Goal: Transaction & Acquisition: Register for event/course

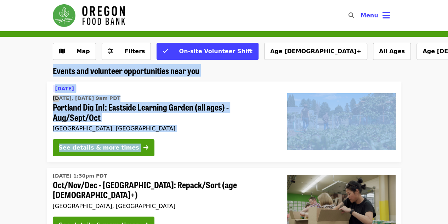
click at [448, 29] on html "Skip to content ​ Menu Map Filters On-site Volunteer Shift Age [DEMOGRAPHIC_DAT…" at bounding box center [224, 112] width 448 height 224
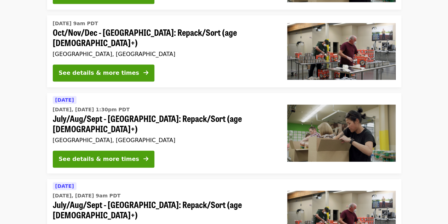
scroll to position [238, 0]
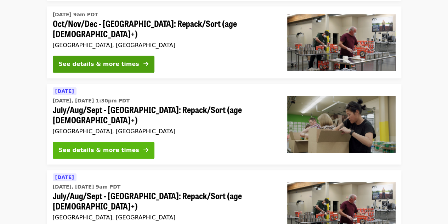
click at [78, 146] on div "See details & more times" at bounding box center [99, 150] width 80 height 9
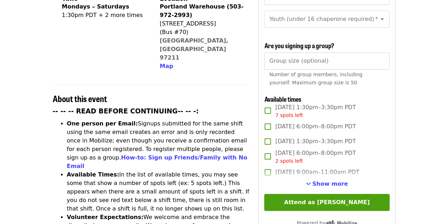
scroll to position [193, 0]
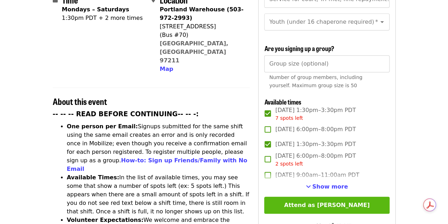
click at [281, 201] on button "Attend as [PERSON_NAME]" at bounding box center [326, 205] width 125 height 17
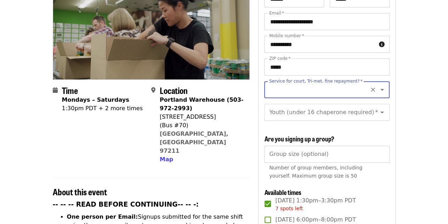
scroll to position [102, 0]
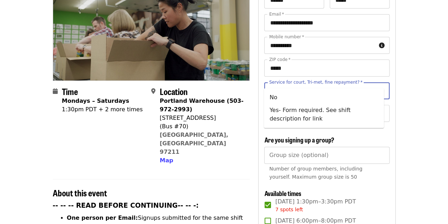
click at [298, 84] on input "Service for court, Tri-met, fine repayment?   *" at bounding box center [318, 90] width 96 height 13
click at [281, 115] on li "Yes- Form required. See shift description for link" at bounding box center [324, 114] width 120 height 21
type input "**********"
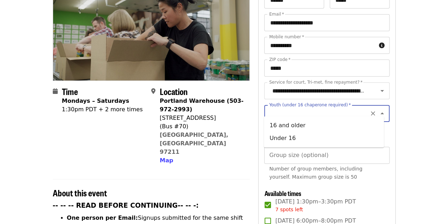
click at [322, 109] on input "Youth (under 16 chaperone required)   *" at bounding box center [318, 113] width 96 height 13
click at [316, 123] on li "16 and older" at bounding box center [324, 125] width 120 height 13
type input "**********"
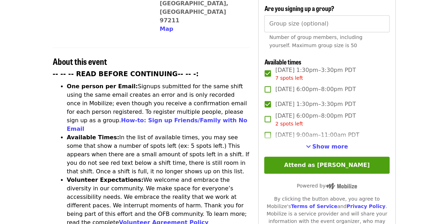
scroll to position [274, 0]
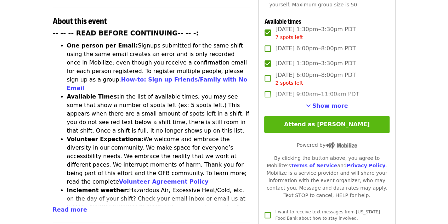
click at [318, 124] on button "Attend as [PERSON_NAME]" at bounding box center [326, 124] width 125 height 17
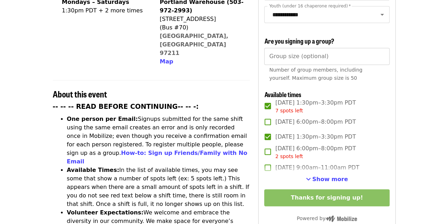
scroll to position [197, 0]
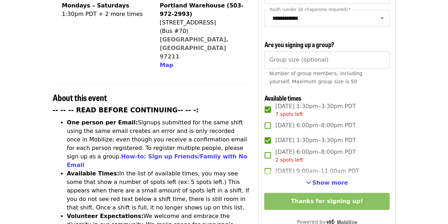
click at [231, 92] on h2 "About this event" at bounding box center [151, 97] width 197 height 10
click at [311, 180] on span "See more timeslots" at bounding box center [308, 183] width 5 height 6
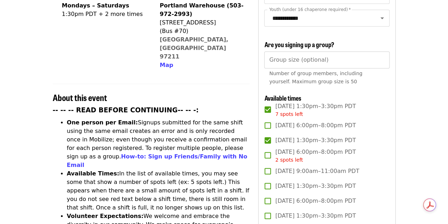
click at [313, 179] on label "[DATE] 1:30pm–3:30pm PDT" at bounding box center [321, 186] width 123 height 15
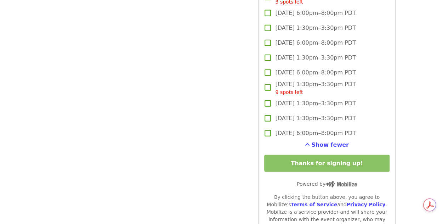
scroll to position [891, 0]
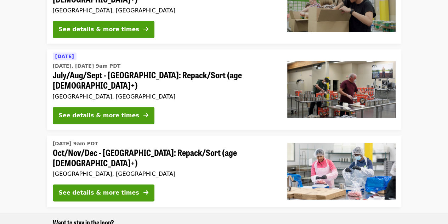
scroll to position [363, 0]
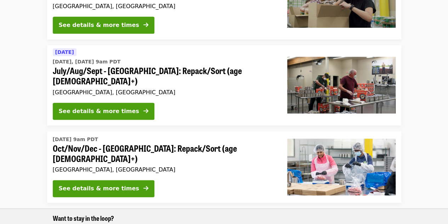
click at [108, 89] on div "[GEOGRAPHIC_DATA], [GEOGRAPHIC_DATA]" at bounding box center [164, 92] width 223 height 7
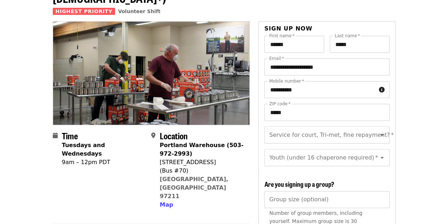
scroll to position [154, 0]
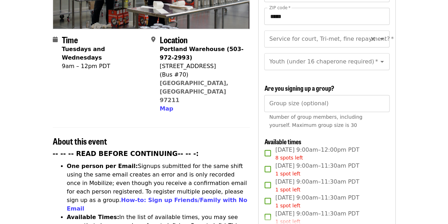
click at [370, 34] on div at bounding box center [377, 39] width 18 height 10
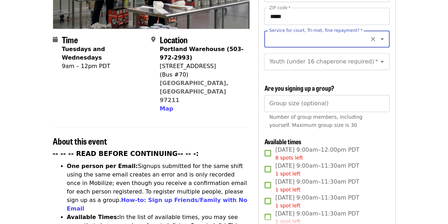
click at [378, 35] on icon "Open" at bounding box center [382, 39] width 9 height 9
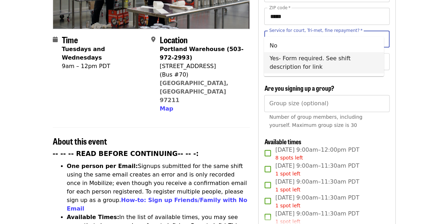
click at [365, 53] on li "Yes- Form required. See shift description for link" at bounding box center [324, 62] width 120 height 21
type input "**********"
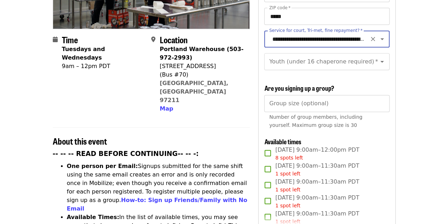
click at [369, 58] on icon "Clear" at bounding box center [372, 61] width 7 height 7
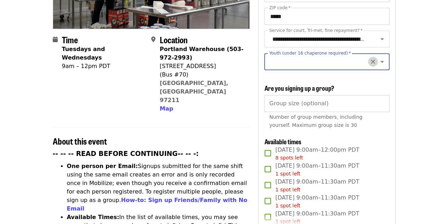
click at [369, 58] on icon "Clear" at bounding box center [372, 61] width 7 height 7
click at [380, 57] on div at bounding box center [377, 62] width 18 height 10
click at [378, 57] on icon "Open" at bounding box center [382, 61] width 9 height 9
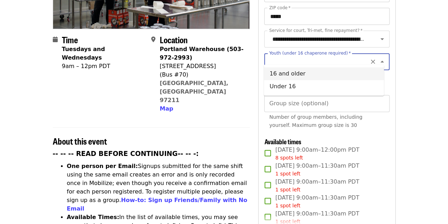
click at [366, 70] on li "16 and older" at bounding box center [324, 73] width 120 height 13
type input "**********"
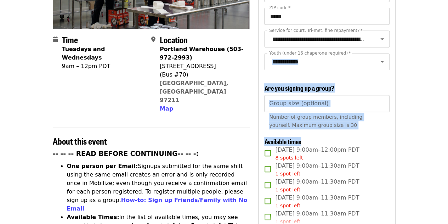
drag, startPoint x: 366, startPoint y: 70, endPoint x: 299, endPoint y: 147, distance: 102.2
click at [299, 147] on div "**********" at bounding box center [326, 143] width 125 height 406
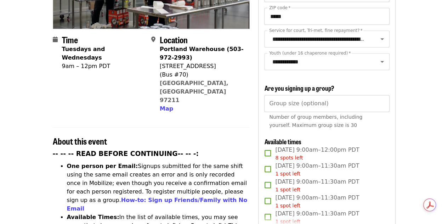
click at [247, 149] on h3 "-- -- -- READ BEFORE CONTINUING-- -- -:" at bounding box center [151, 154] width 197 height 10
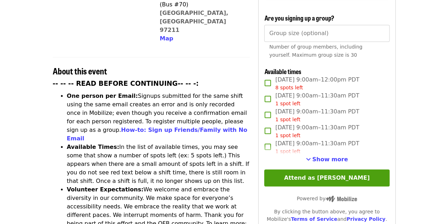
scroll to position [222, 0]
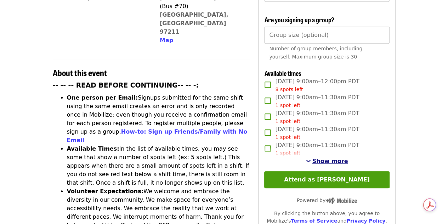
click at [341, 158] on span "Show more" at bounding box center [330, 161] width 36 height 7
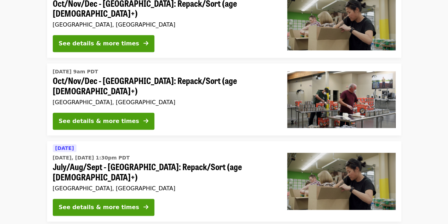
scroll to position [179, 0]
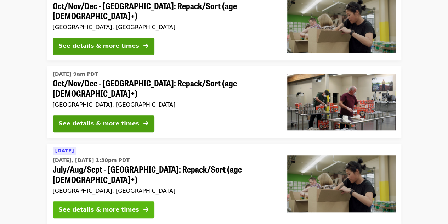
click at [117, 201] on button "See details & more times" at bounding box center [104, 209] width 102 height 17
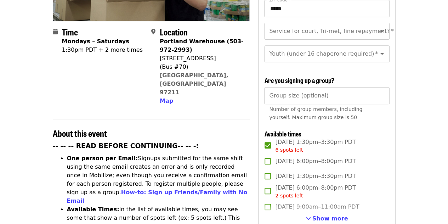
scroll to position [168, 0]
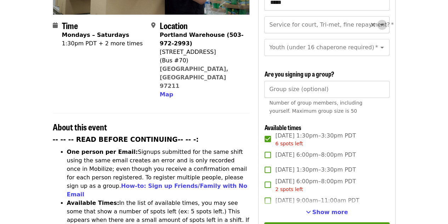
click at [378, 21] on icon "Open" at bounding box center [382, 25] width 9 height 9
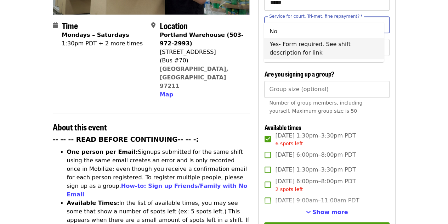
click at [358, 44] on li "Yes- Form required. See shift description for link" at bounding box center [324, 48] width 120 height 21
type input "**********"
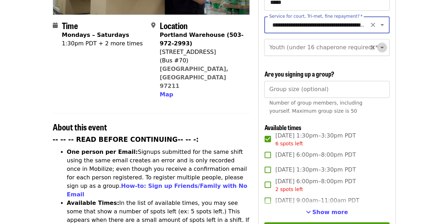
click at [378, 43] on icon "Open" at bounding box center [382, 47] width 9 height 9
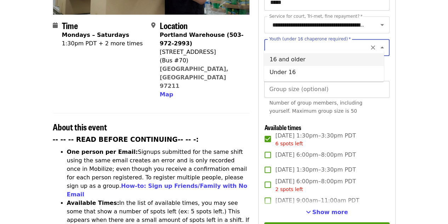
click at [362, 62] on li "16 and older" at bounding box center [324, 59] width 120 height 13
type input "**********"
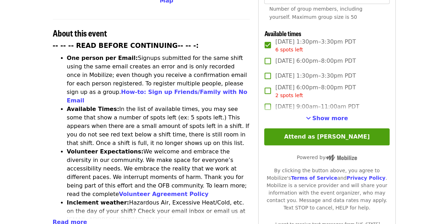
scroll to position [263, 0]
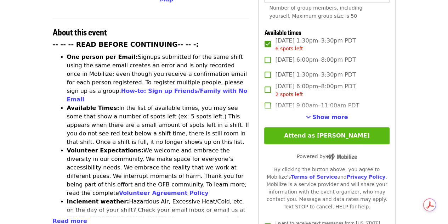
click at [324, 135] on button "Attend as [PERSON_NAME]" at bounding box center [326, 135] width 125 height 17
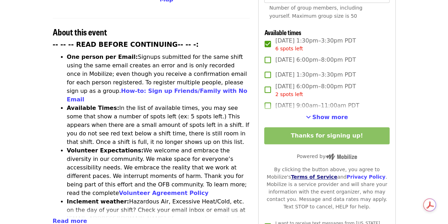
click at [295, 176] on link "Terms of Service" at bounding box center [314, 177] width 46 height 6
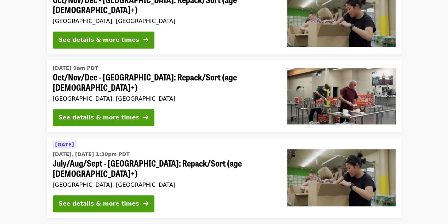
scroll to position [187, 0]
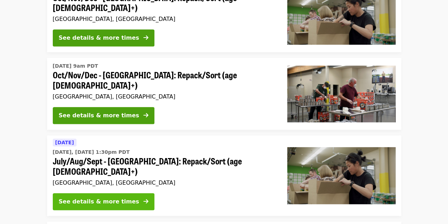
click at [98, 197] on div "See details & more times" at bounding box center [99, 201] width 80 height 9
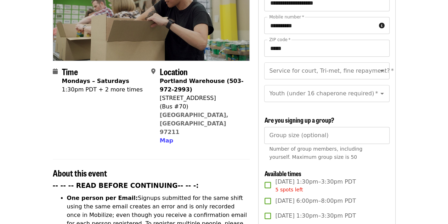
scroll to position [124, 0]
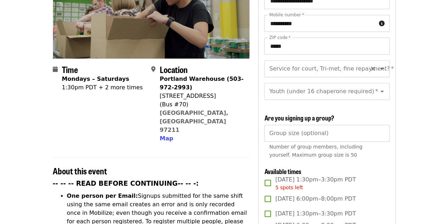
click at [379, 64] on icon "Open" at bounding box center [382, 68] width 9 height 9
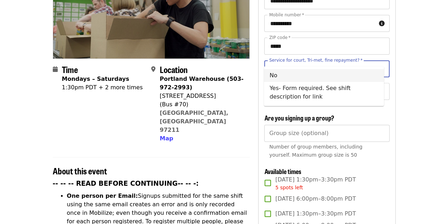
click at [368, 78] on li "No" at bounding box center [324, 75] width 120 height 13
type input "**"
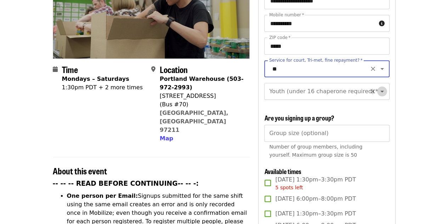
click at [379, 87] on icon "Open" at bounding box center [382, 91] width 9 height 9
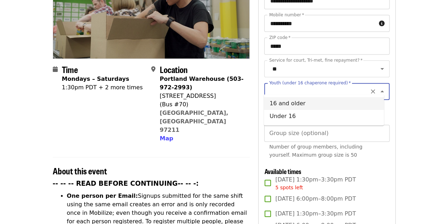
click at [371, 100] on li "16 and older" at bounding box center [324, 103] width 120 height 13
type input "**********"
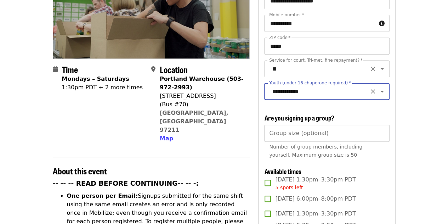
click at [372, 64] on div at bounding box center [377, 69] width 18 height 10
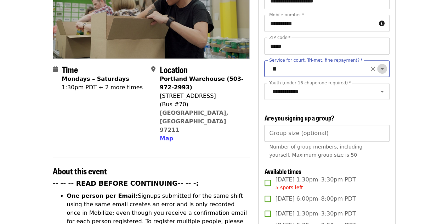
click at [380, 68] on icon "Open" at bounding box center [382, 69] width 4 height 2
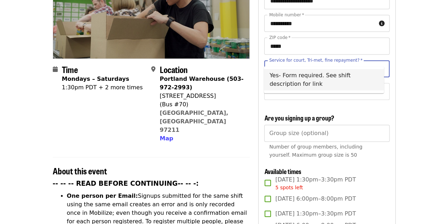
click at [370, 83] on li "Yes- Form required. See shift description for link" at bounding box center [324, 79] width 120 height 21
type input "**********"
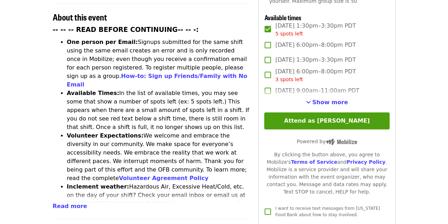
scroll to position [286, 0]
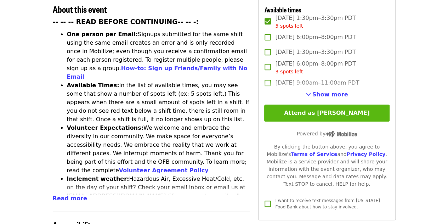
click at [338, 105] on button "Attend as [PERSON_NAME]" at bounding box center [326, 113] width 125 height 17
